Goal: Transaction & Acquisition: Purchase product/service

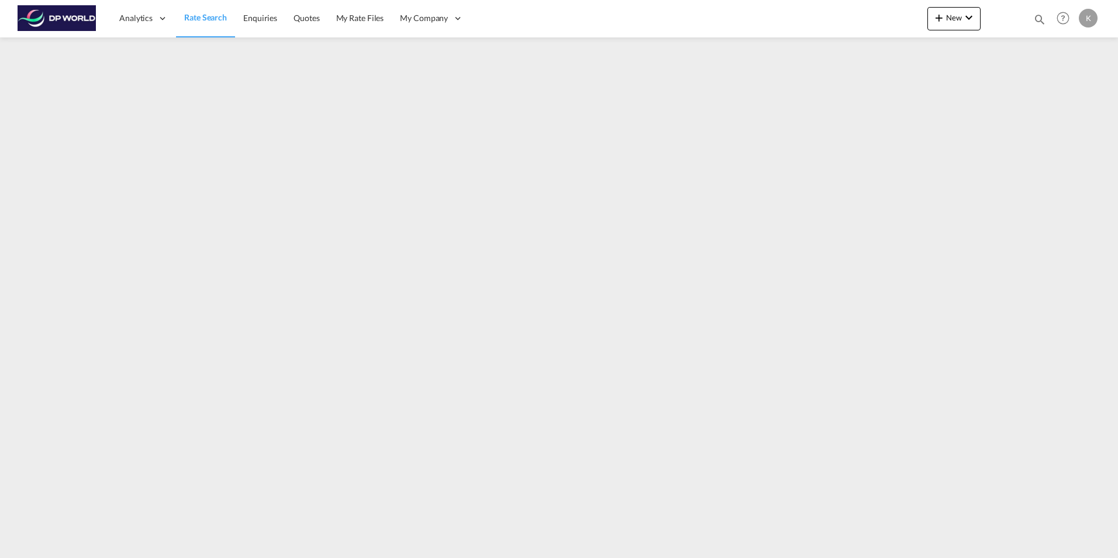
click at [201, 20] on span "Rate Search" at bounding box center [205, 17] width 43 height 10
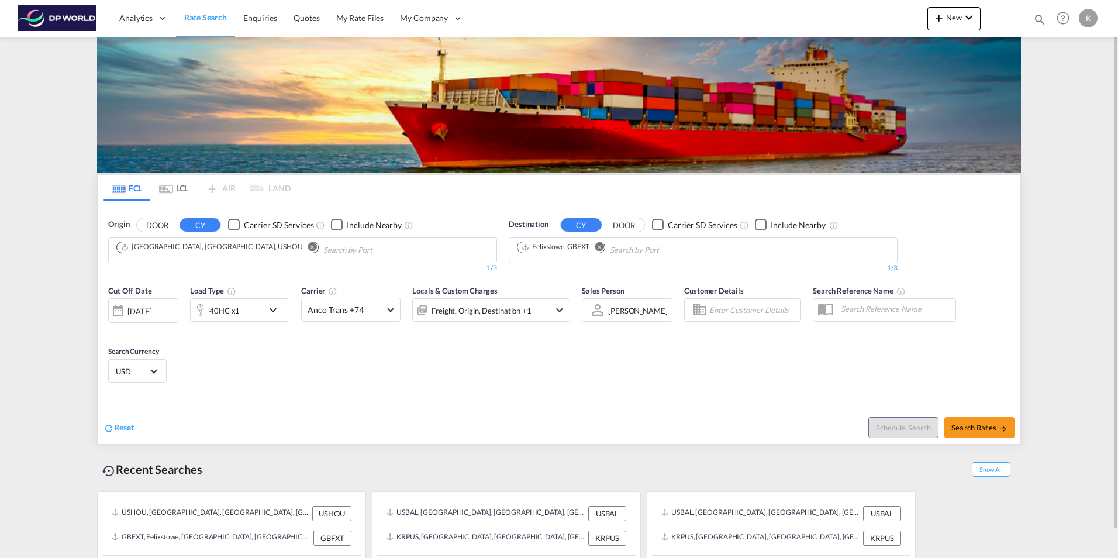
click at [308, 245] on md-icon "Remove" at bounding box center [312, 246] width 9 height 9
click at [144, 253] on body "Analytics Dashboard Rate Search Enquiries Quotes My Rate Files My Company" at bounding box center [559, 279] width 1118 height 558
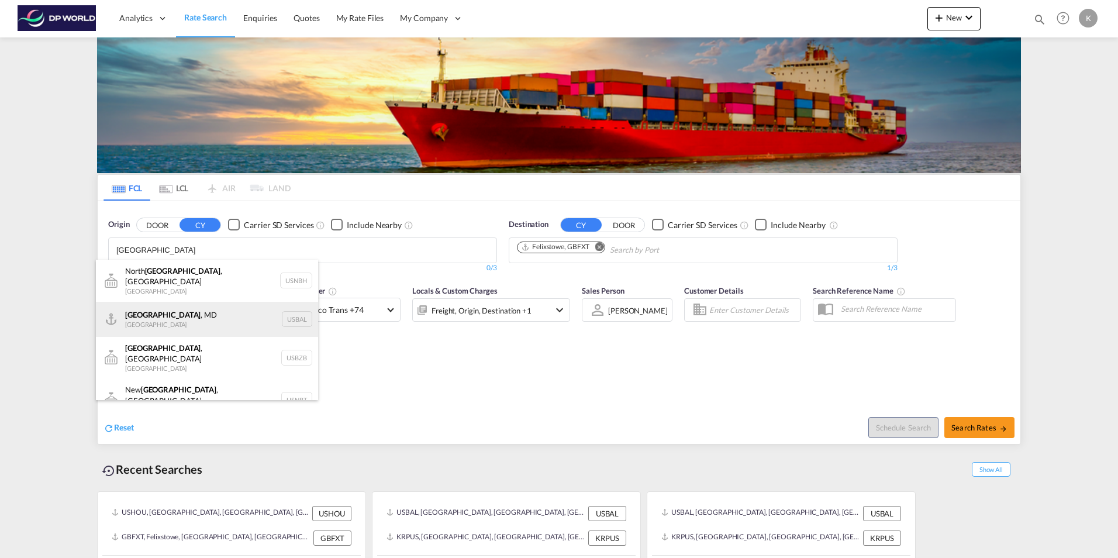
type input "[GEOGRAPHIC_DATA]"
click at [174, 310] on div "[GEOGRAPHIC_DATA] , [GEOGRAPHIC_DATA] [GEOGRAPHIC_DATA] USBAL" at bounding box center [207, 319] width 222 height 35
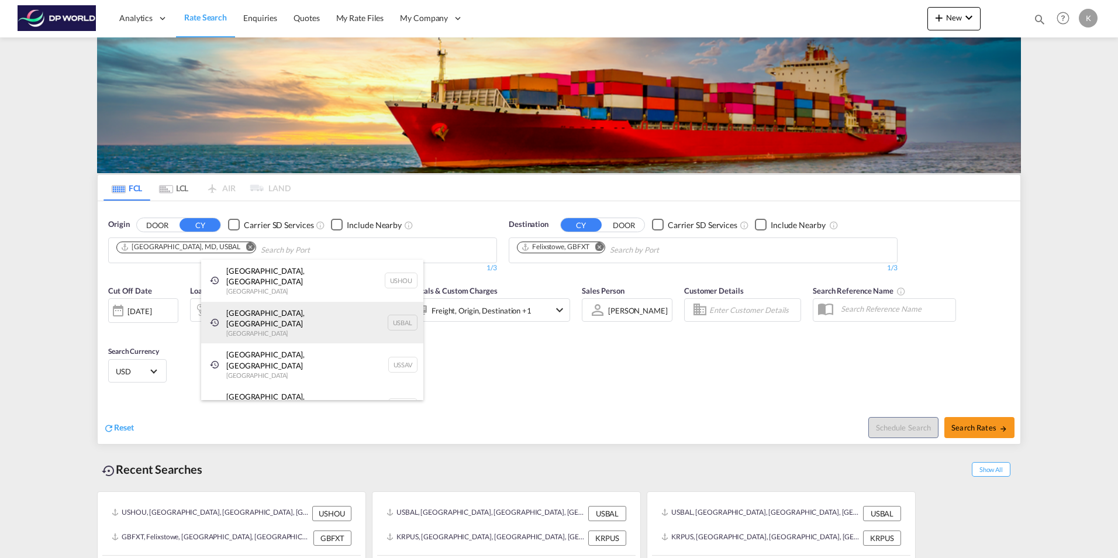
click at [273, 307] on div "[GEOGRAPHIC_DATA], [GEOGRAPHIC_DATA] [GEOGRAPHIC_DATA] USBAL" at bounding box center [312, 323] width 222 height 42
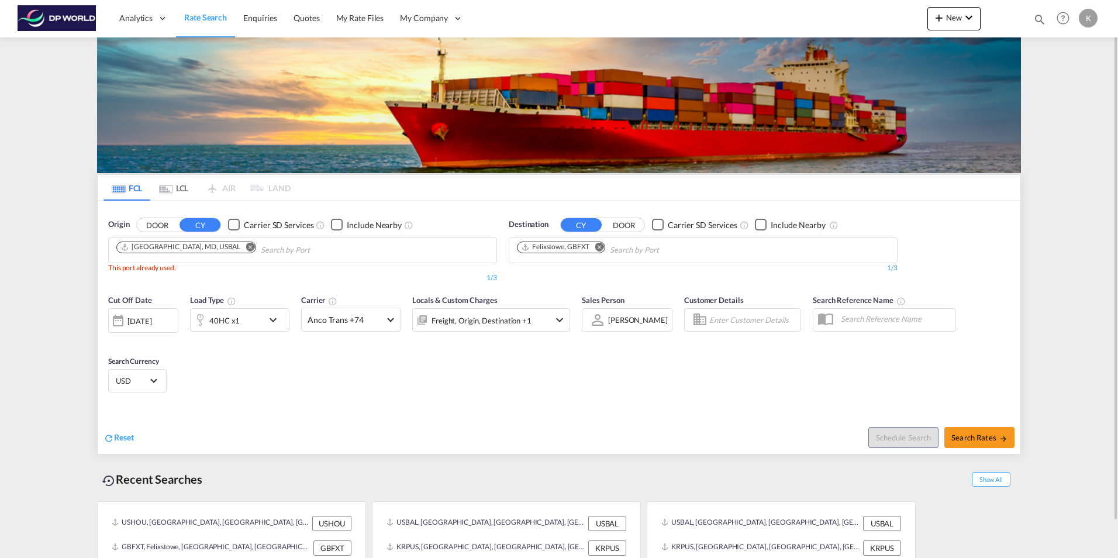
click at [601, 247] on md-icon "Remove" at bounding box center [598, 246] width 9 height 9
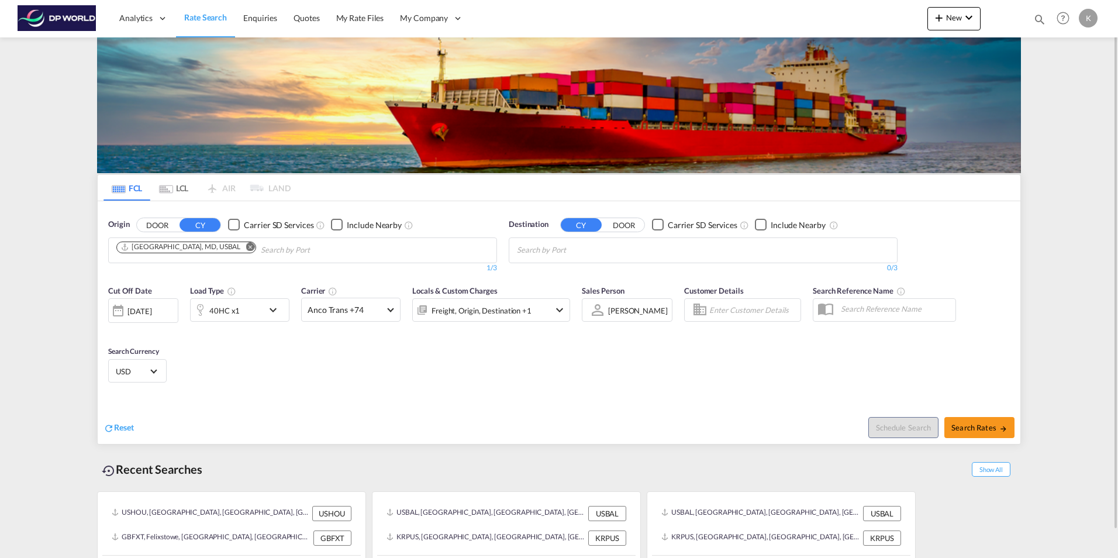
click at [531, 248] on body "Analytics Dashboard Rate Search Enquiries Quotes My Rate Files My Company" at bounding box center [559, 279] width 1118 height 558
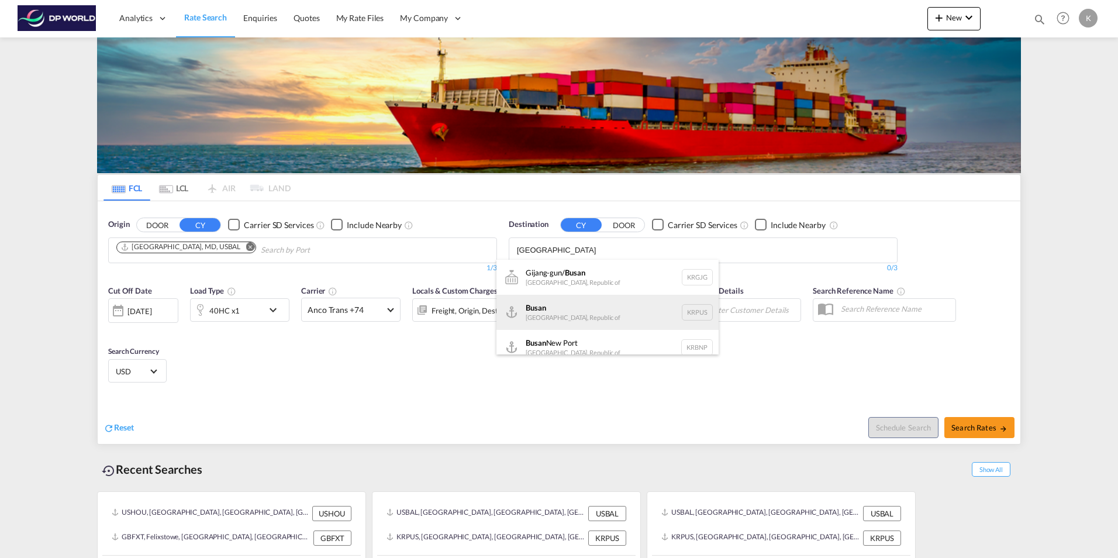
type input "[GEOGRAPHIC_DATA]"
click at [563, 304] on div "Busan Korea, Republic of KRPUS" at bounding box center [607, 312] width 222 height 35
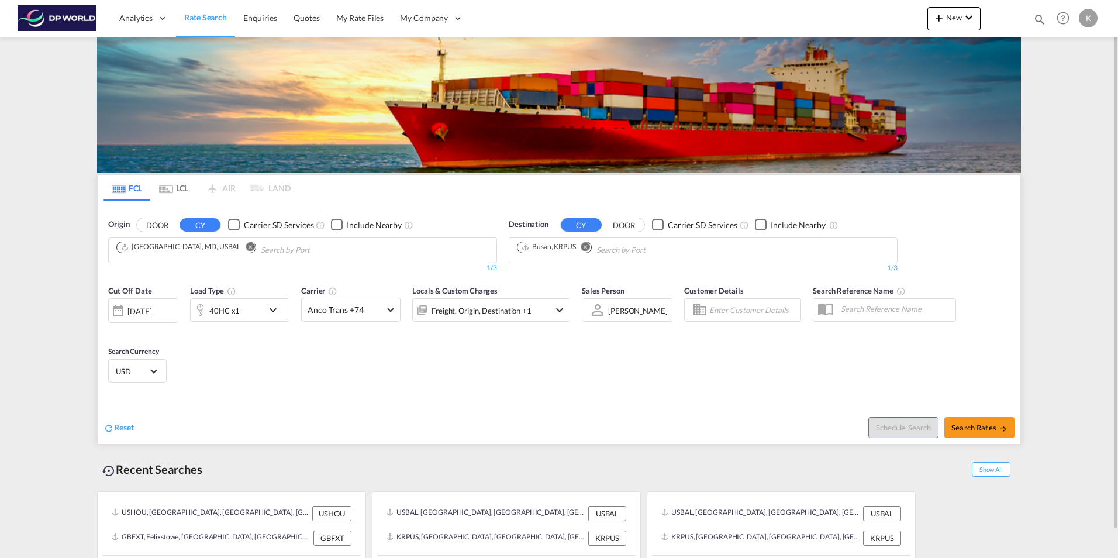
click at [263, 307] on div "40HC x1" at bounding box center [227, 309] width 72 height 23
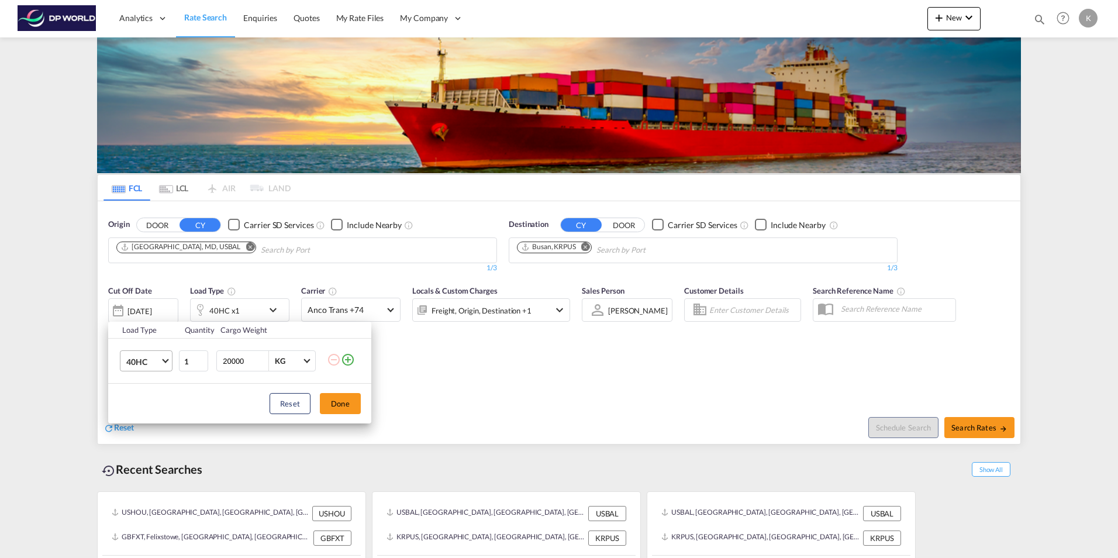
click at [157, 359] on span "40HC" at bounding box center [143, 362] width 34 height 12
click at [150, 304] on md-option "20GP" at bounding box center [156, 305] width 79 height 28
drag, startPoint x: 341, startPoint y: 406, endPoint x: 639, endPoint y: 404, distance: 298.1
click at [342, 406] on button "Done" at bounding box center [340, 403] width 41 height 21
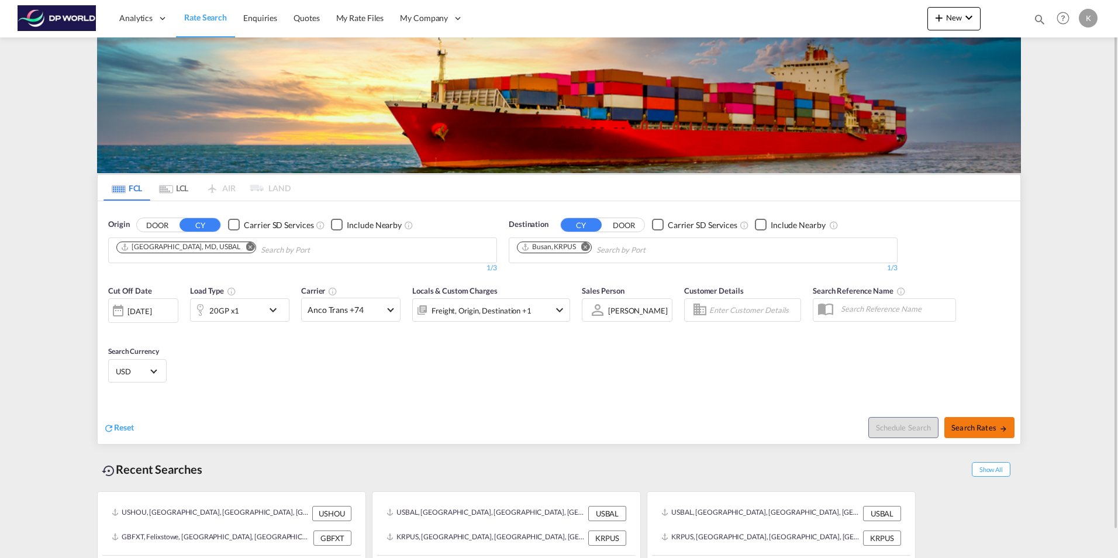
click at [981, 426] on span "Search Rates" at bounding box center [979, 427] width 56 height 9
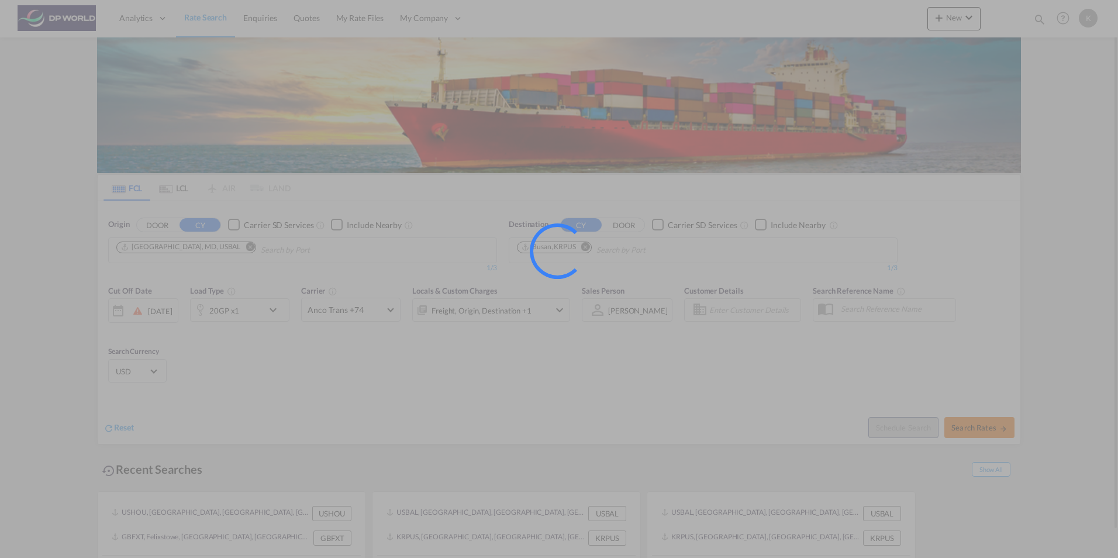
type input "USBAL to KRPUS / [DATE]"
